Goal: Information Seeking & Learning: Find specific fact

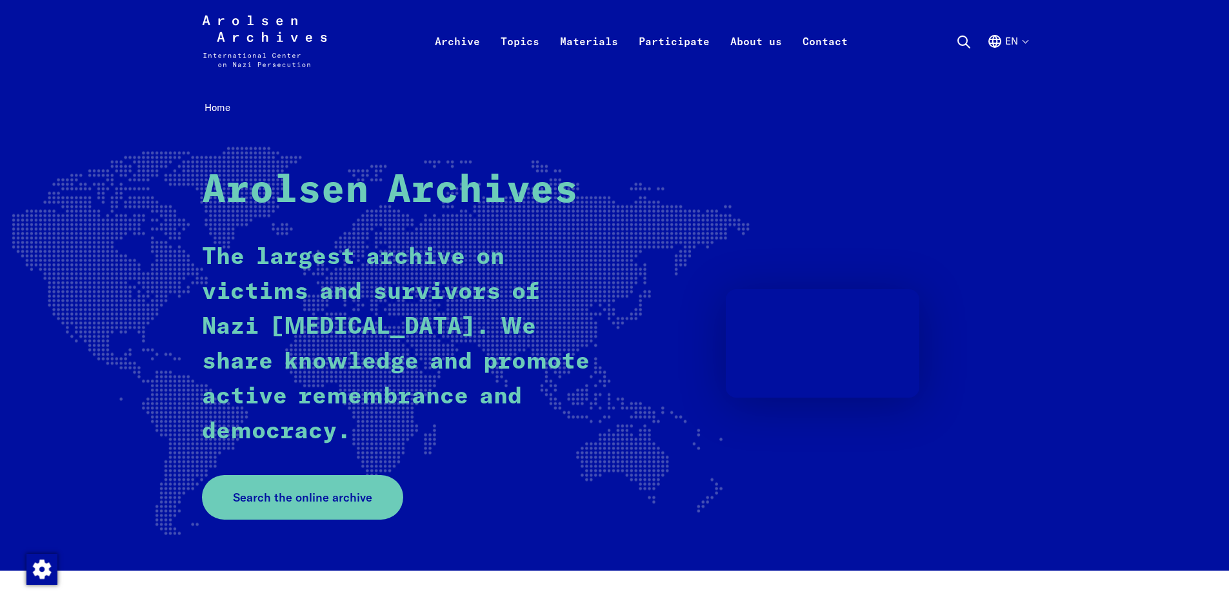
click at [274, 499] on span "Search the online archive" at bounding box center [302, 496] width 139 height 17
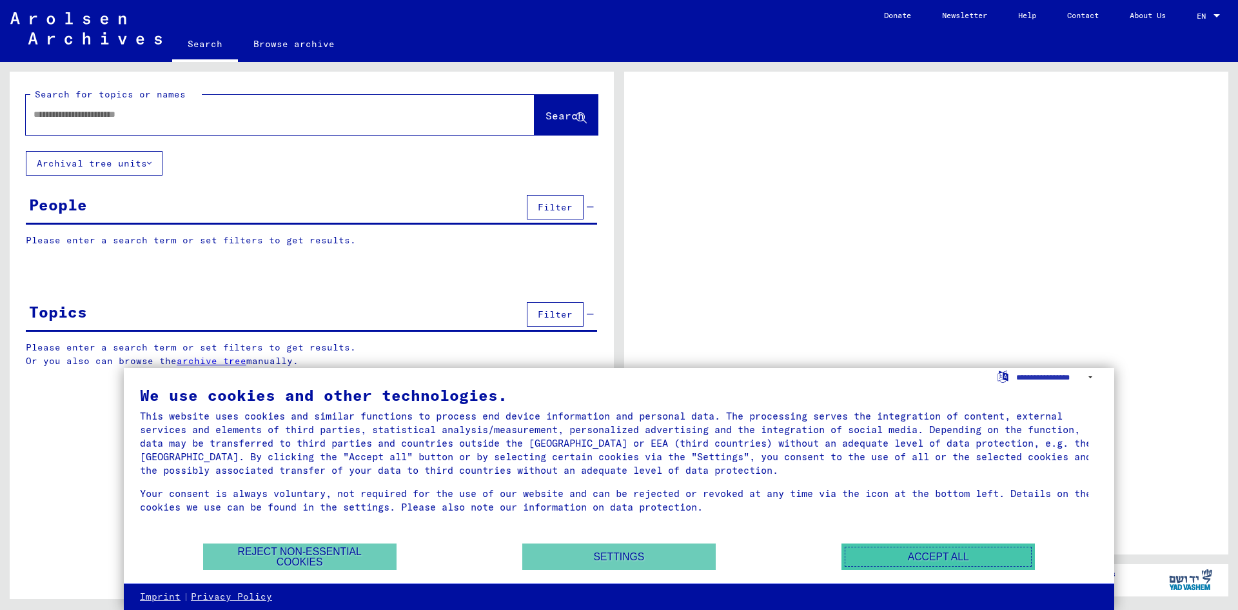
click at [941, 562] on button "Accept all" at bounding box center [939, 556] width 194 height 26
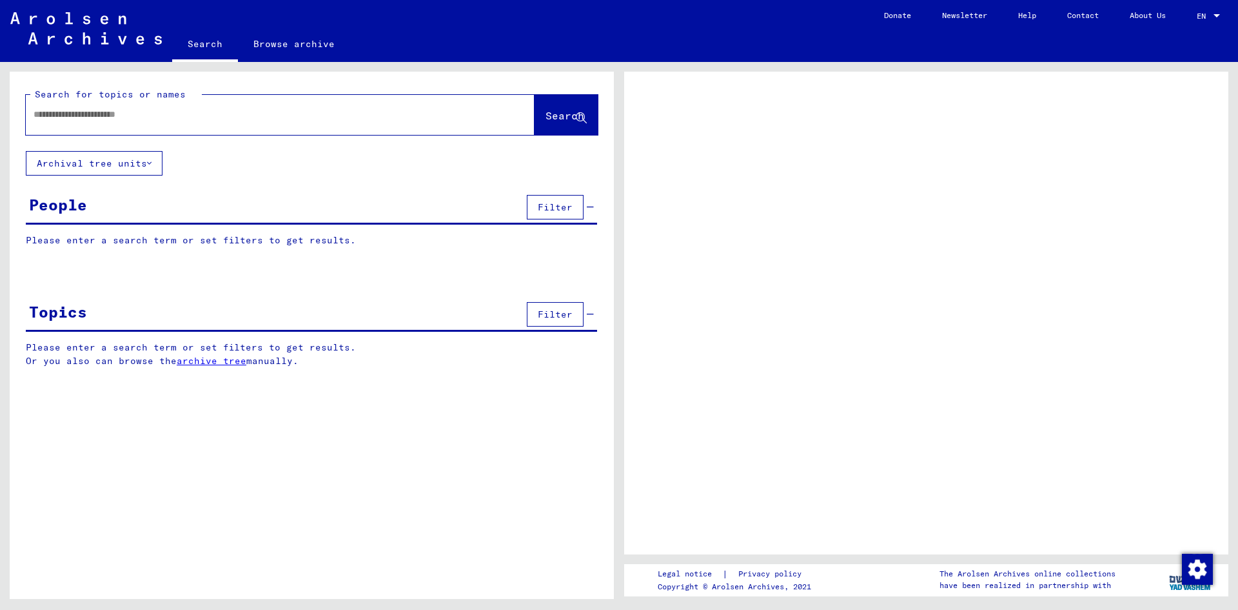
click at [410, 121] on input "text" at bounding box center [269, 115] width 470 height 14
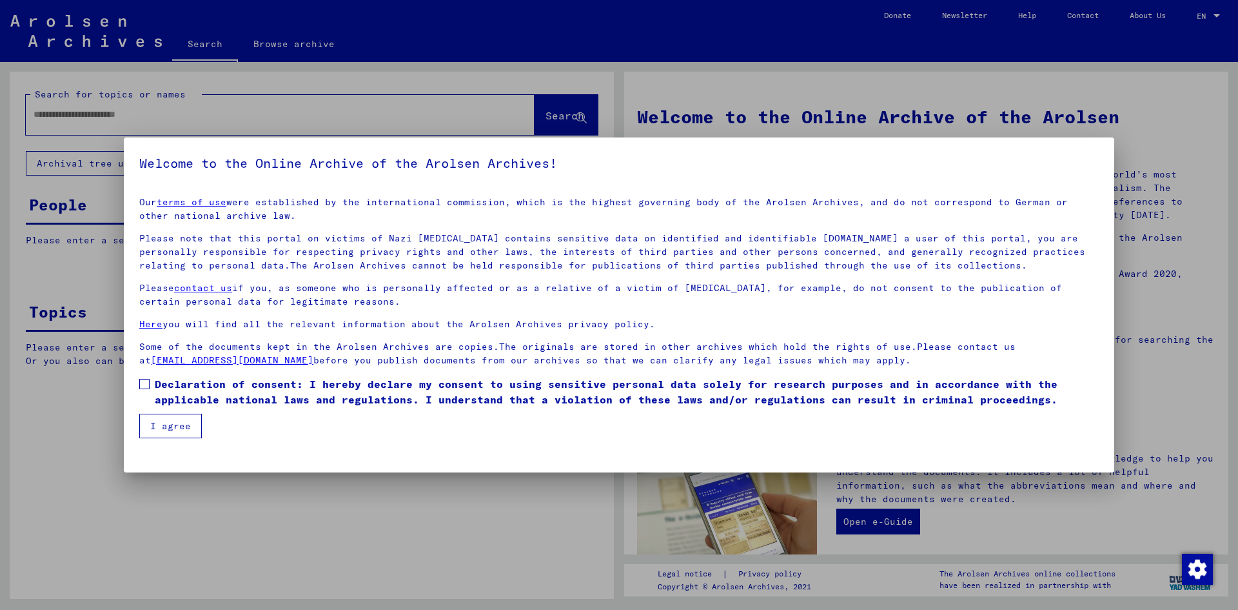
click at [143, 390] on label "Declaration of consent: I hereby declare my consent to using sensitive personal…" at bounding box center [619, 391] width 960 height 31
click at [155, 428] on button "I agree" at bounding box center [170, 425] width 63 height 25
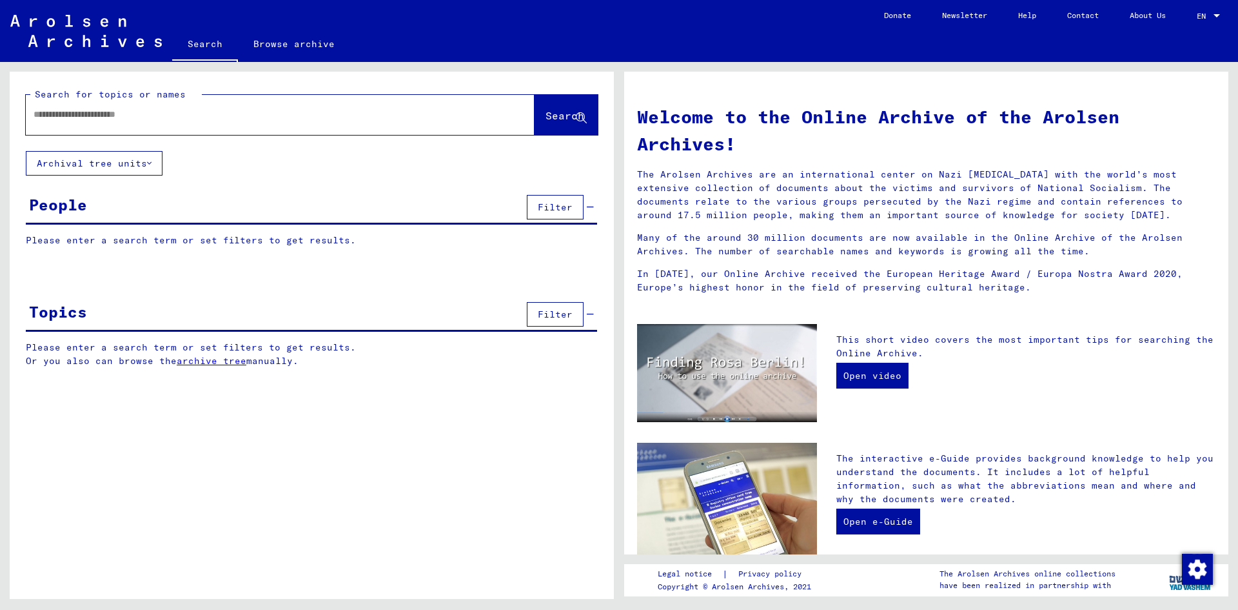
click at [181, 118] on input "text" at bounding box center [265, 115] width 462 height 14
type input "**********"
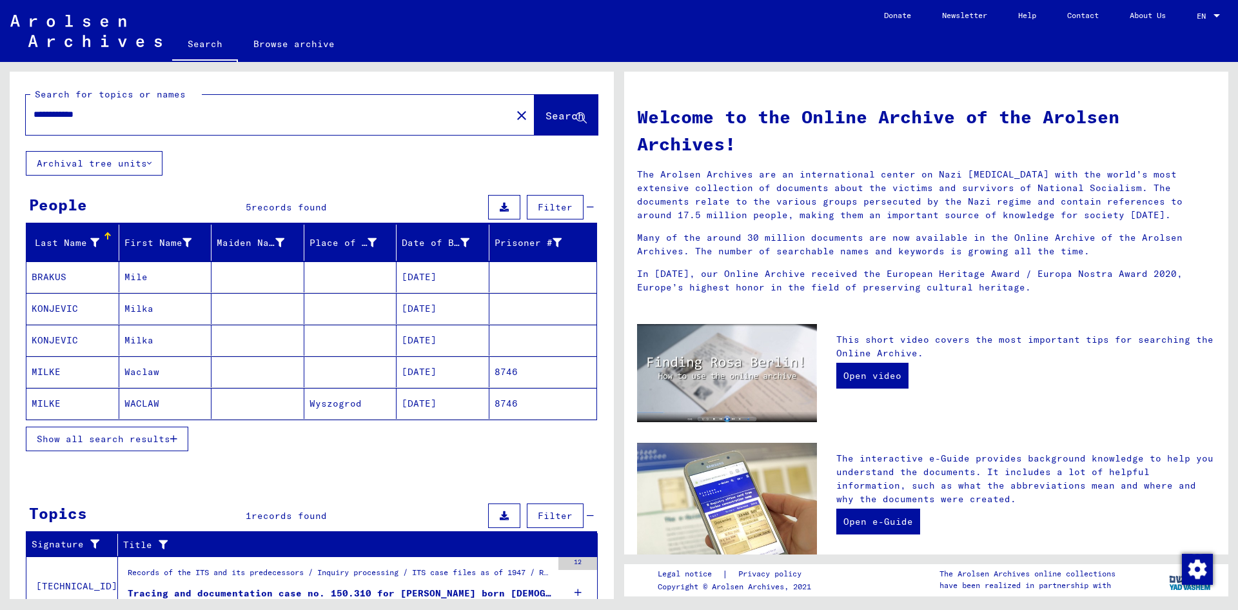
click at [55, 372] on mat-cell "MILKE" at bounding box center [72, 371] width 93 height 31
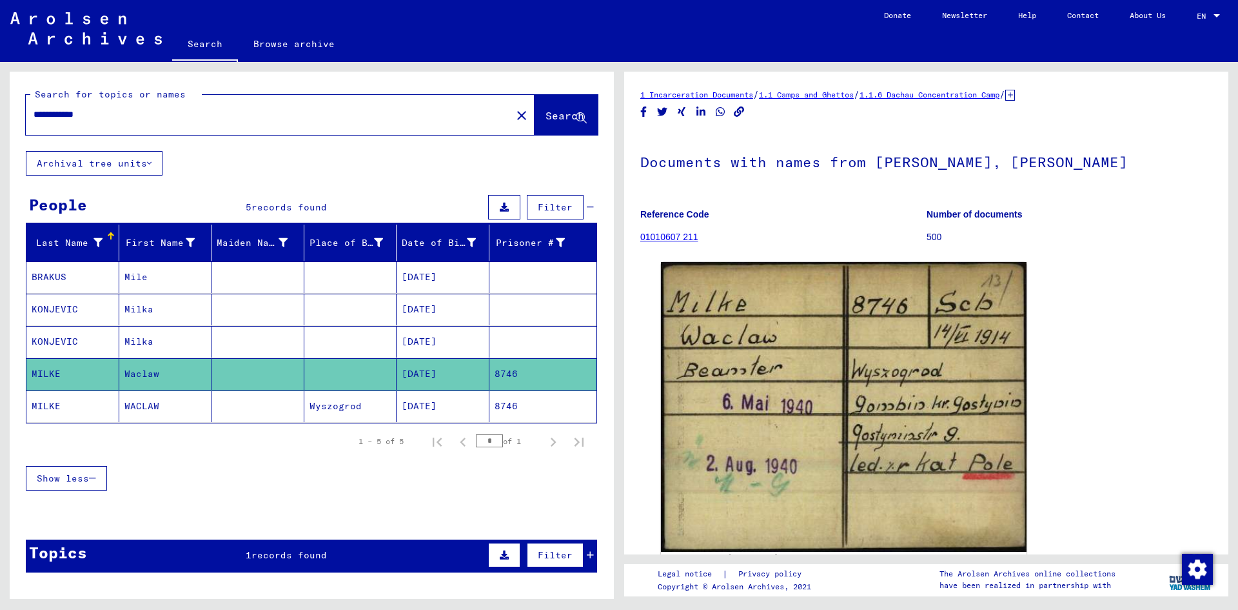
click at [51, 405] on mat-cell "MILKE" at bounding box center [72, 406] width 93 height 32
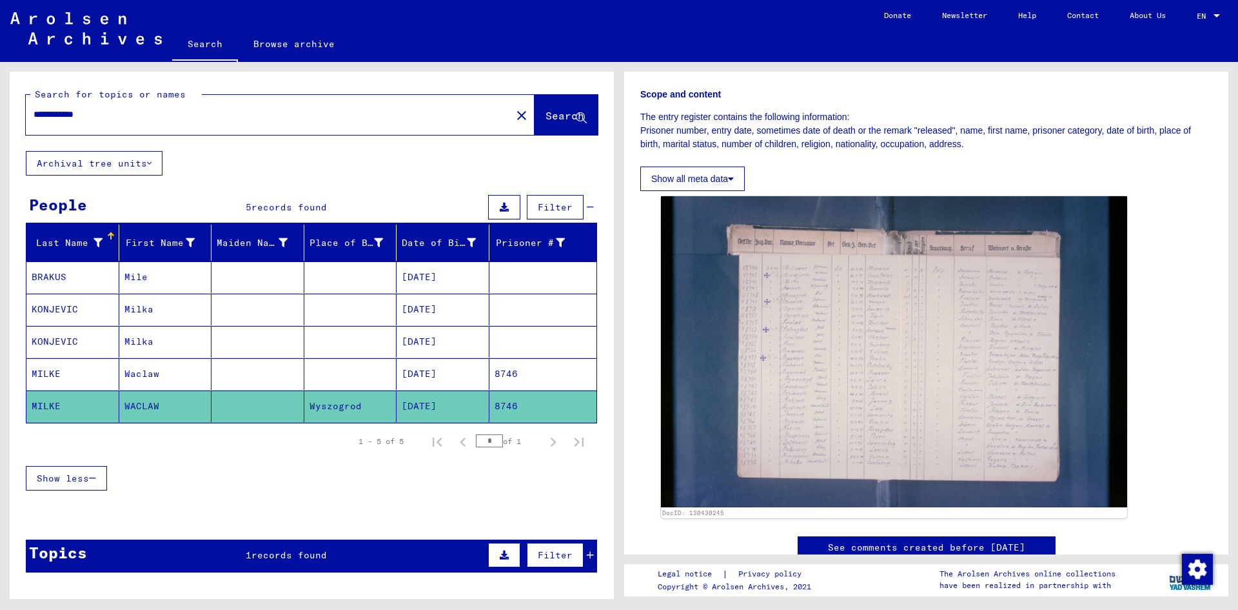
scroll to position [186, 0]
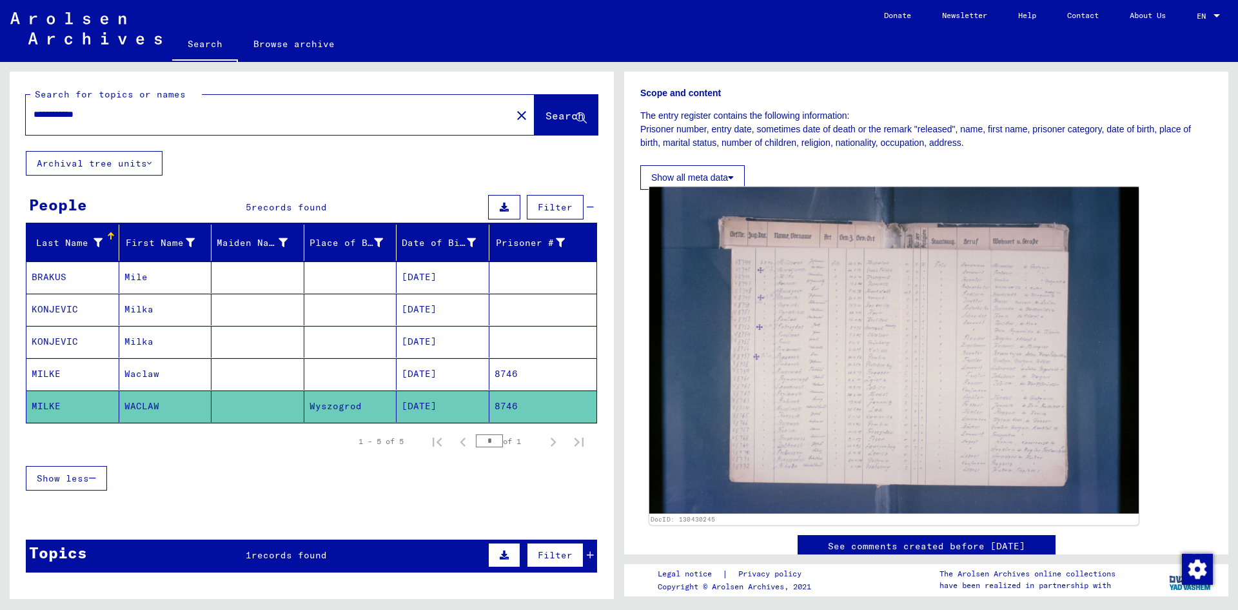
click at [906, 421] on img at bounding box center [895, 350] width 490 height 326
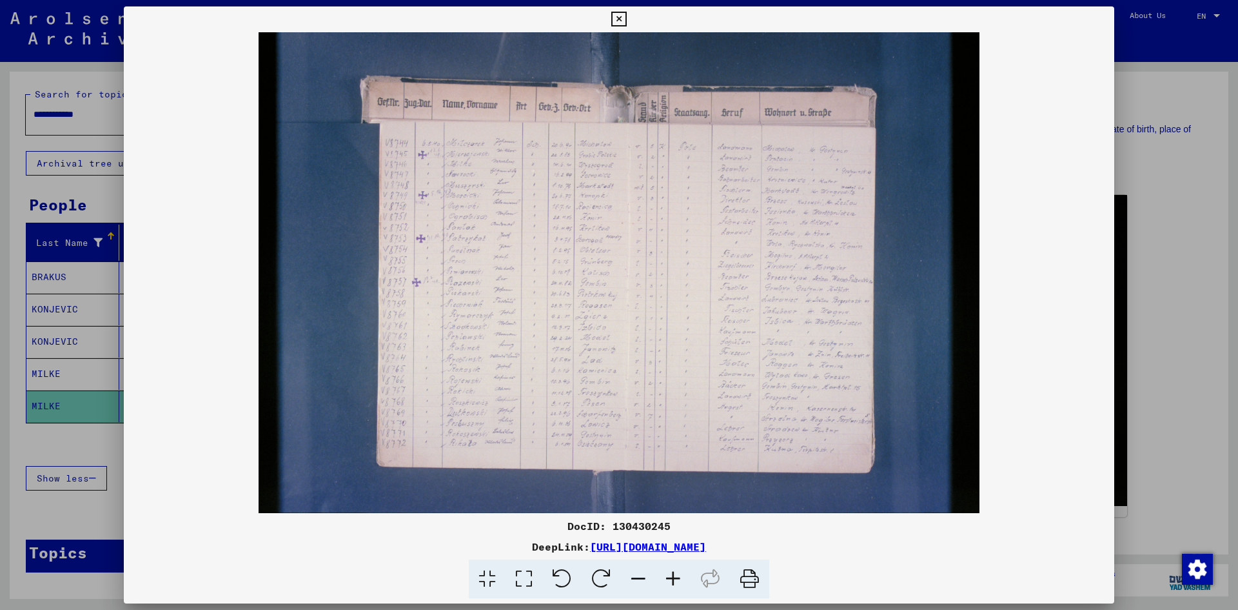
click at [617, 16] on icon at bounding box center [618, 19] width 15 height 15
